Goal: Task Accomplishment & Management: Use online tool/utility

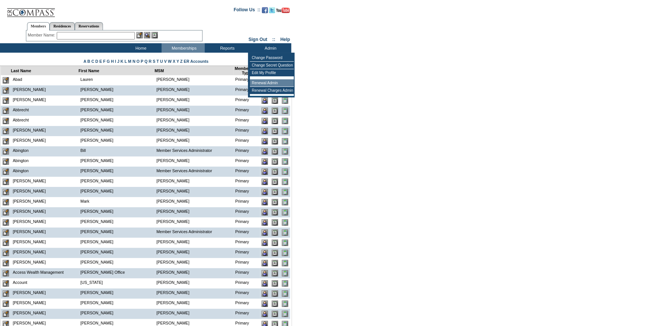
click at [265, 84] on td "Renewal Admin" at bounding box center [272, 83] width 44 height 8
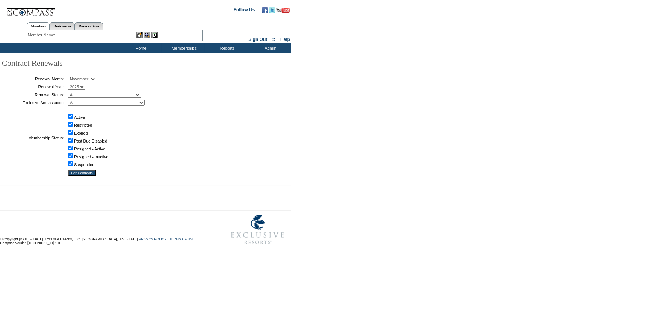
click at [85, 78] on select "January February March April May June July August September October November De…" at bounding box center [82, 79] width 28 height 6
select select "10"
click at [71, 76] on select "January February March April May June July August September October November De…" at bounding box center [82, 79] width 28 height 6
click at [98, 97] on select "All Not Started Pending Approved Election Made Election Changed No Response Man…" at bounding box center [104, 95] width 73 height 6
select select "5"
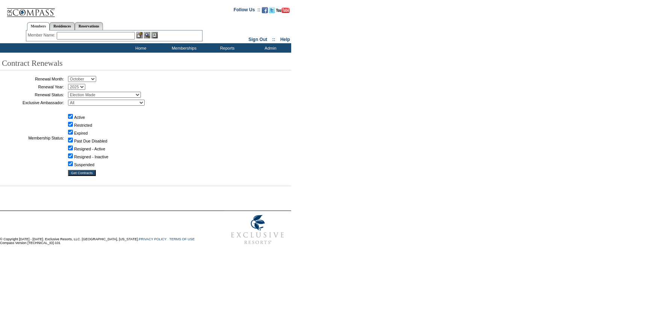
click at [71, 92] on select "All Not Started Pending Approved Election Made Election Changed No Response Man…" at bounding box center [104, 95] width 73 height 6
click at [88, 172] on input "Get Contracts" at bounding box center [82, 173] width 28 height 6
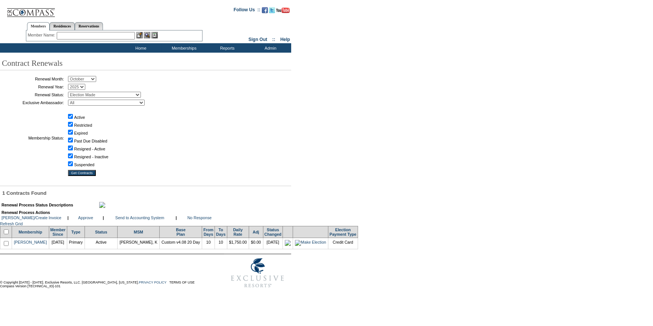
click at [9, 234] on input "checkbox" at bounding box center [6, 231] width 5 height 5
checkbox input "true"
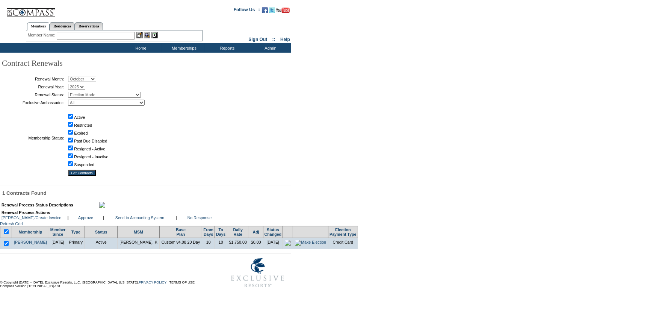
click at [156, 220] on table "Renewal Process Actions Mark Pending/Create Invoice | Approve | |" at bounding box center [111, 214] width 220 height 11
click at [155, 220] on link "Send to Accounting System" at bounding box center [139, 217] width 49 height 5
